Goal: Task Accomplishment & Management: Complete application form

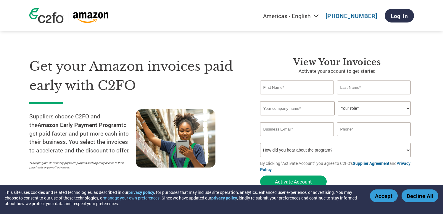
type input "[EMAIL_ADDRESS][DOMAIN_NAME]"
type input "na"
drag, startPoint x: 317, startPoint y: 129, endPoint x: 250, endPoint y: 134, distance: 67.4
click at [250, 134] on div "Get your Amazon invoices paid early with C2FO Suppliers choose C2FO and the Ama…" at bounding box center [221, 112] width 385 height 158
paste input "mannyh"
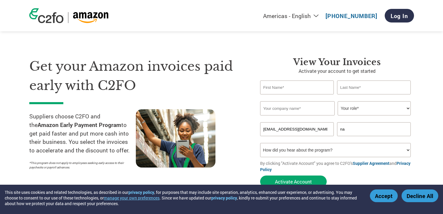
type input "[EMAIL_ADDRESS][DOMAIN_NAME]"
click at [284, 87] on input "text" at bounding box center [297, 88] width 74 height 14
type input "Manny"
type input "Huguez"
click at [358, 107] on select "Your role* CFO Controller Credit Manager Finance Director Treasurer CEO Preside…" at bounding box center [374, 108] width 73 height 14
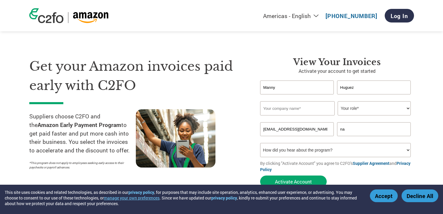
select select "CEO"
click at [338, 101] on select "Your role* CFO Controller Credit Manager Finance Director Treasurer CEO Preside…" at bounding box center [374, 108] width 73 height 14
drag, startPoint x: 362, startPoint y: 128, endPoint x: 328, endPoint y: 129, distance: 33.5
click at [328, 129] on div "[EMAIL_ADDRESS][DOMAIN_NAME] na" at bounding box center [337, 129] width 154 height 14
paste input "[PHONE_NUMBER]"
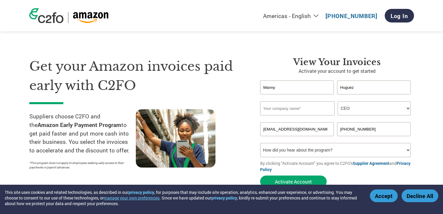
type input "[PHONE_NUMBER]"
click at [308, 153] on select "How did you hear about the program? Received a letter Email Social Media Online…" at bounding box center [335, 150] width 151 height 14
select select "Email"
click at [260, 143] on select "How did you hear about the program? Received a letter Email Social Media Online…" at bounding box center [335, 150] width 151 height 14
click at [281, 109] on input "text" at bounding box center [297, 108] width 75 height 14
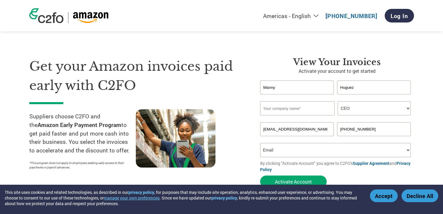
paste input "Zerova Technologies Usa Llccorporate Apgoods"
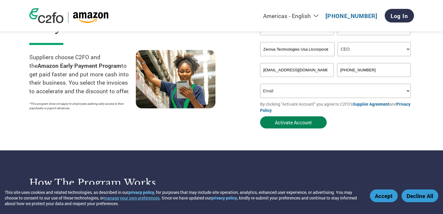
click at [298, 123] on button "Activate Account" at bounding box center [293, 122] width 67 height 12
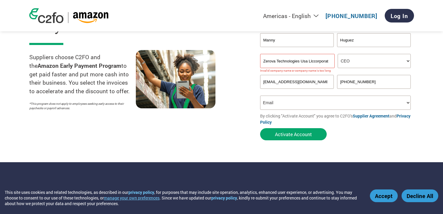
scroll to position [0, 19]
drag, startPoint x: 314, startPoint y: 60, endPoint x: 338, endPoint y: 62, distance: 24.3
click at [338, 62] on div "Zerova Technologies Usa Llccorporate Apgoods Your role* CFO Controller Credit M…" at bounding box center [337, 61] width 154 height 14
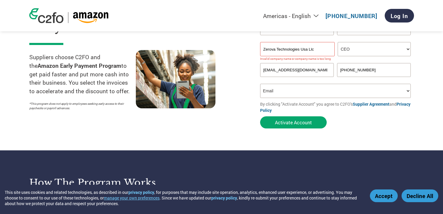
scroll to position [0, 0]
type input "Zerova Technologies [GEOGRAPHIC_DATA]"
click at [260, 116] on button "Activate Account" at bounding box center [293, 122] width 67 height 12
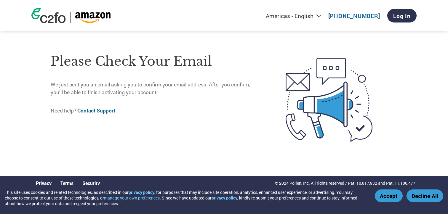
click at [48, 18] on img at bounding box center [48, 15] width 34 height 15
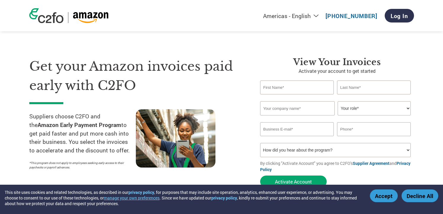
click at [298, 129] on input "email" at bounding box center [297, 129] width 74 height 14
paste input "[EMAIL_ADDRESS][DOMAIN_NAME]"
type input "[EMAIL_ADDRESS][DOMAIN_NAME]"
click at [363, 130] on input "text" at bounding box center [374, 129] width 74 height 14
paste input "5103604112"
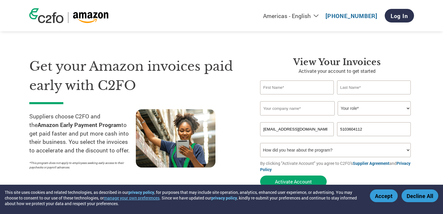
type input "5103604112"
click at [313, 108] on input "text" at bounding box center [297, 108] width 75 height 14
paste input "Zerova Technologies [GEOGRAPHIC_DATA]"
type input "Zerova Technologies [GEOGRAPHIC_DATA]"
click at [297, 91] on input "text" at bounding box center [297, 88] width 74 height 14
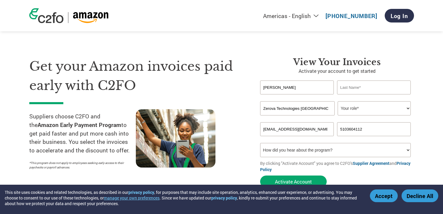
type input "Jessie"
type input "Qin"
click at [358, 110] on select "Your role* CFO Controller Credit Manager Finance Director Treasurer CEO Preside…" at bounding box center [374, 108] width 73 height 14
select select "ACCOUNTS_RECEIVABLE"
click at [338, 101] on select "Your role* CFO Controller Credit Manager Finance Director Treasurer CEO Preside…" at bounding box center [374, 108] width 73 height 14
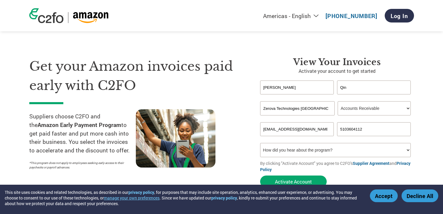
click at [322, 151] on select "How did you hear about the program? Received a letter Email Social Media Online…" at bounding box center [335, 150] width 151 height 14
select select "Email"
click at [260, 143] on select "How did you hear about the program? Received a letter Email Social Media Online…" at bounding box center [335, 150] width 151 height 14
click at [291, 181] on button "Activate Account" at bounding box center [293, 182] width 67 height 12
